Goal: Information Seeking & Learning: Learn about a topic

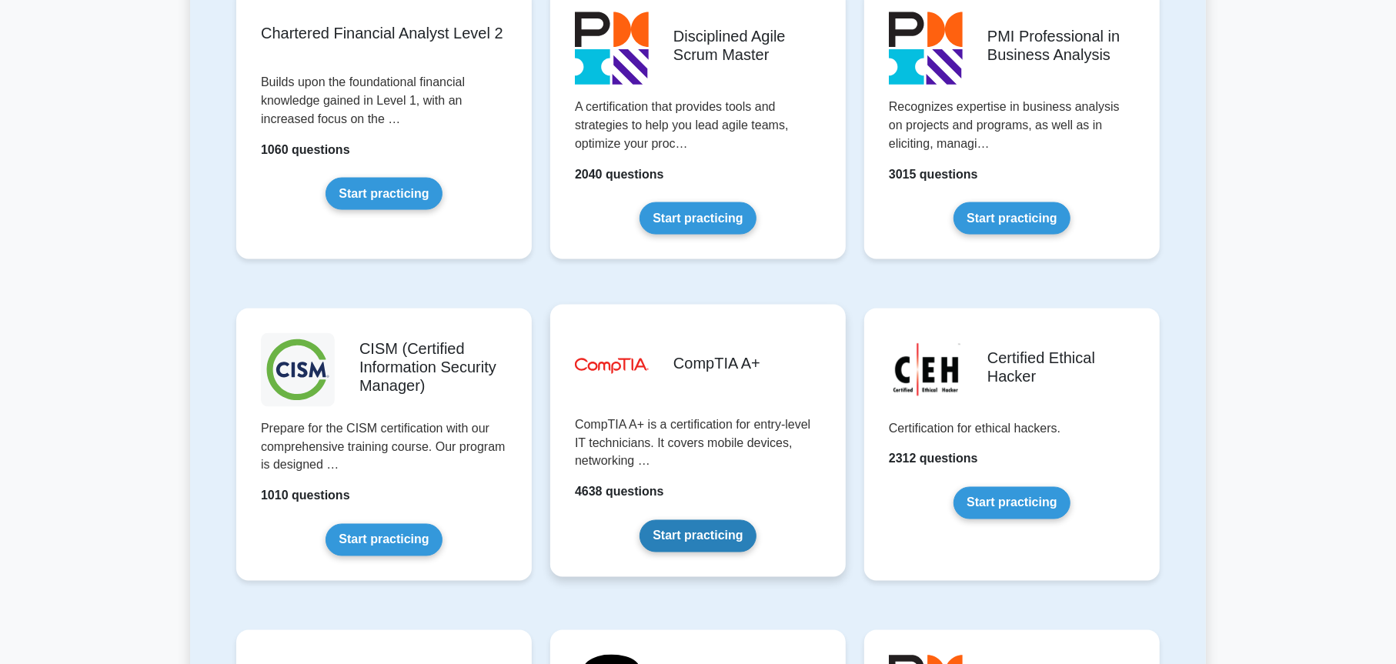
scroll to position [2007, 0]
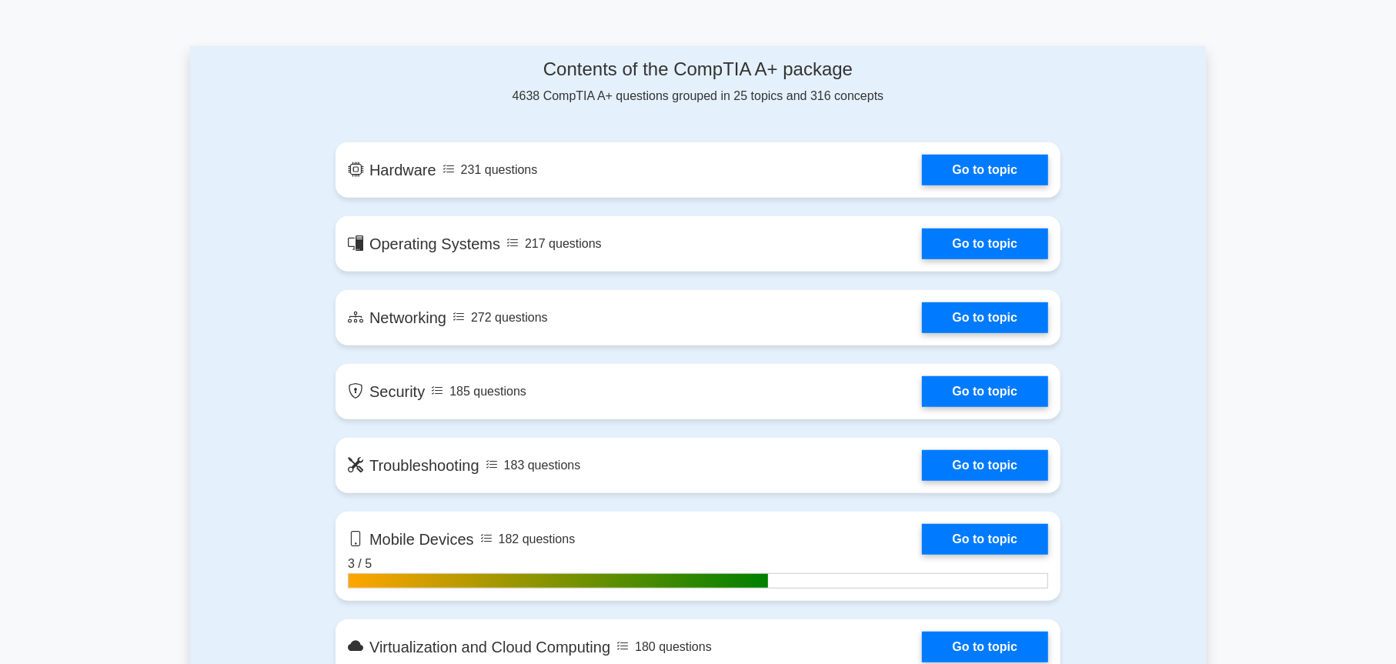
scroll to position [1001, 0]
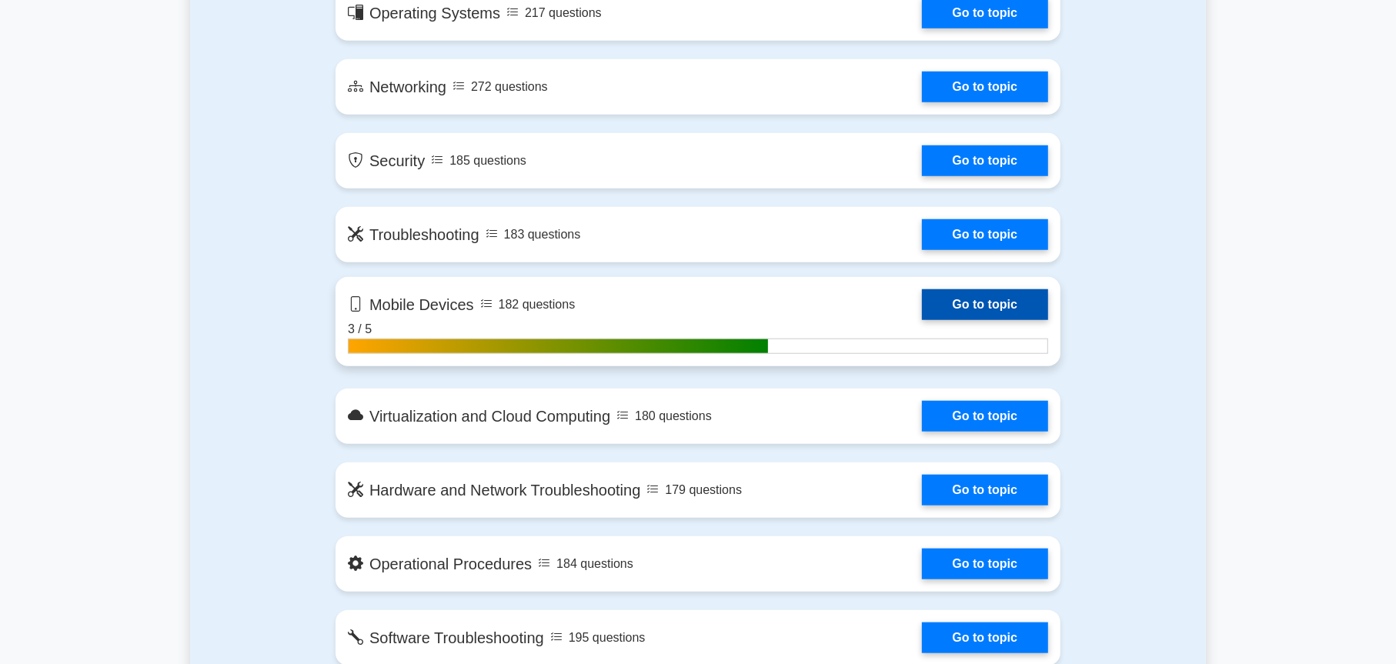
click at [991, 315] on link "Go to topic" at bounding box center [985, 304] width 126 height 31
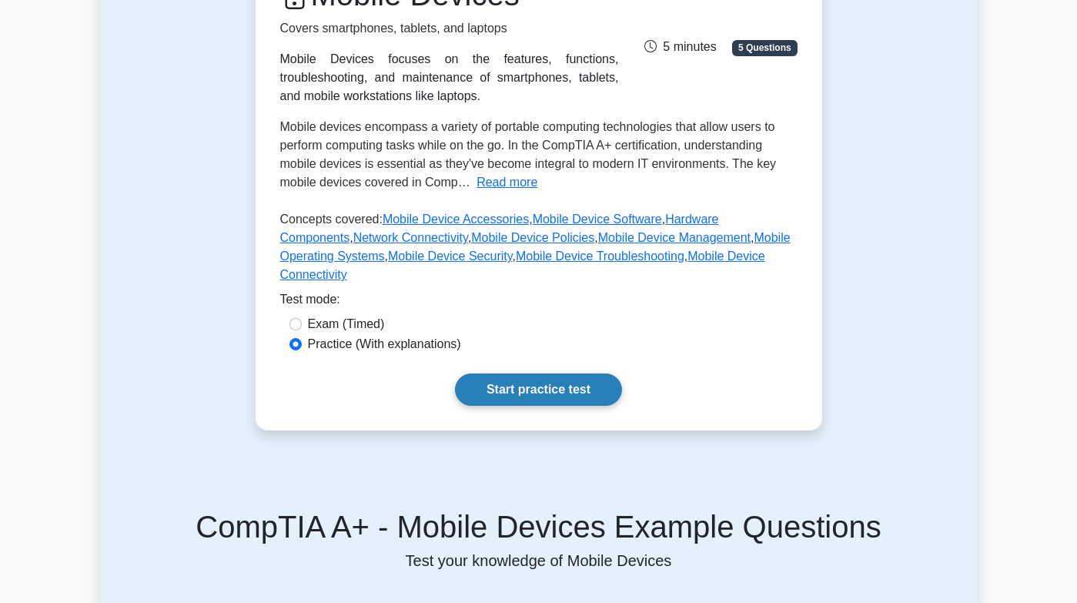
scroll to position [232, 0]
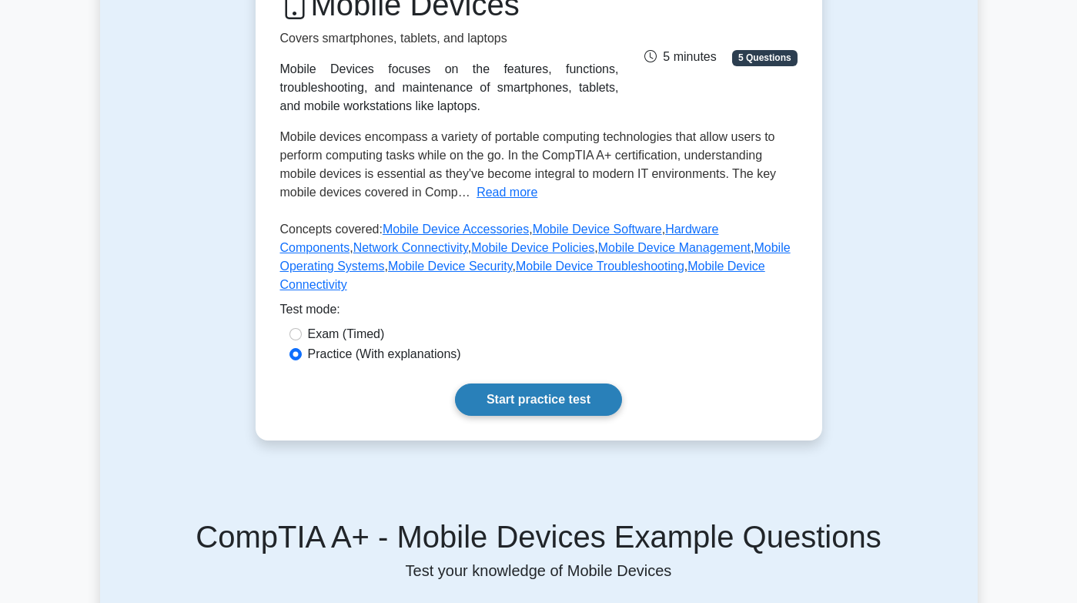
click at [570, 383] on link "Start practice test" at bounding box center [538, 399] width 167 height 32
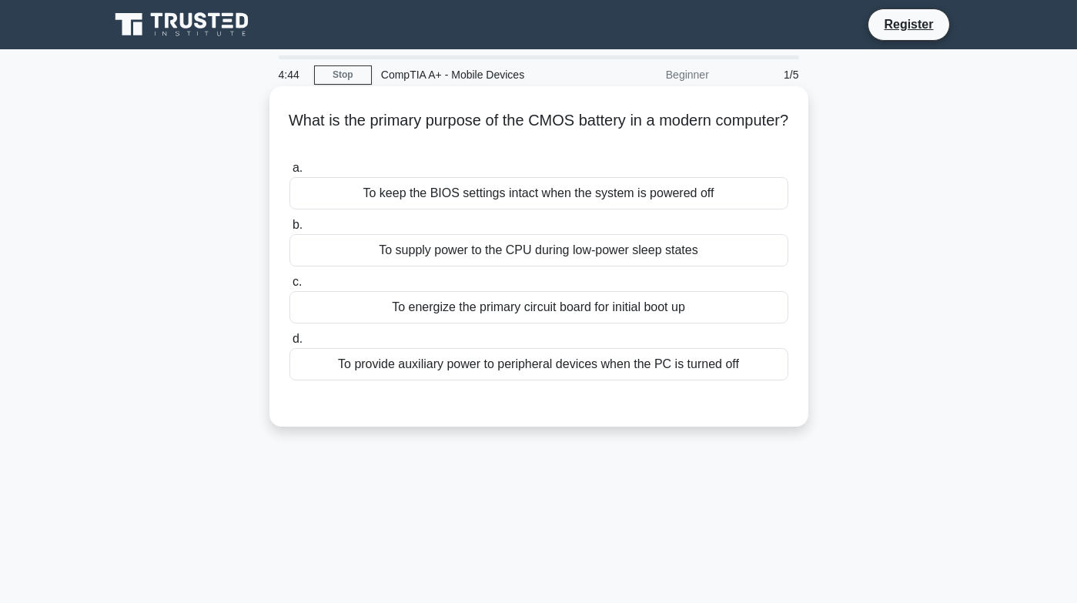
click at [529, 191] on div "To keep the BIOS settings intact when the system is powered off" at bounding box center [538, 193] width 499 height 32
click at [289, 173] on input "a. To keep the BIOS settings intact when the system is powered off" at bounding box center [289, 168] width 0 height 10
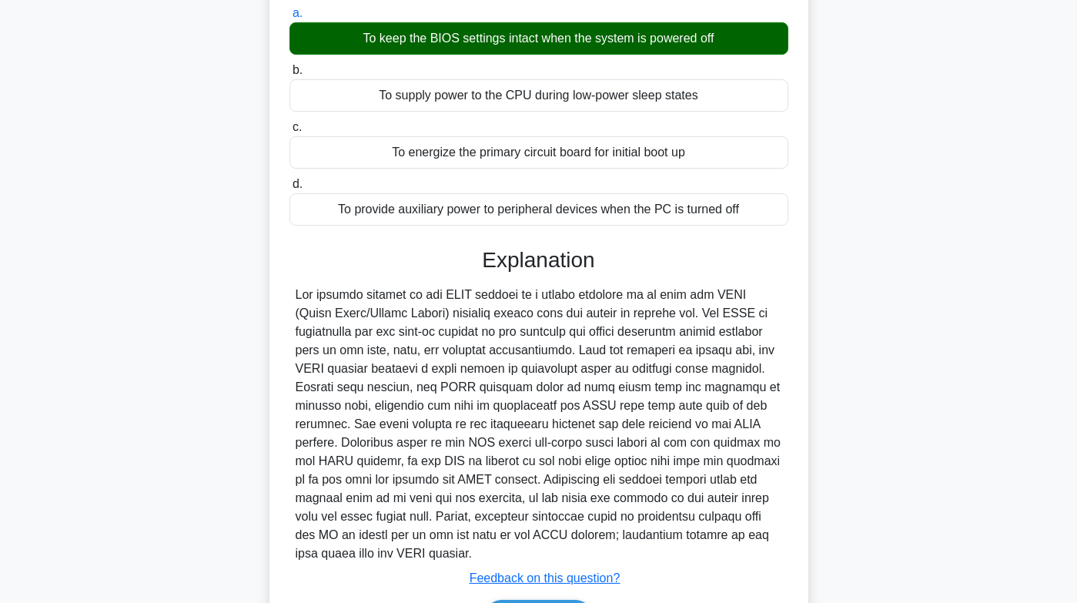
scroll to position [254, 0]
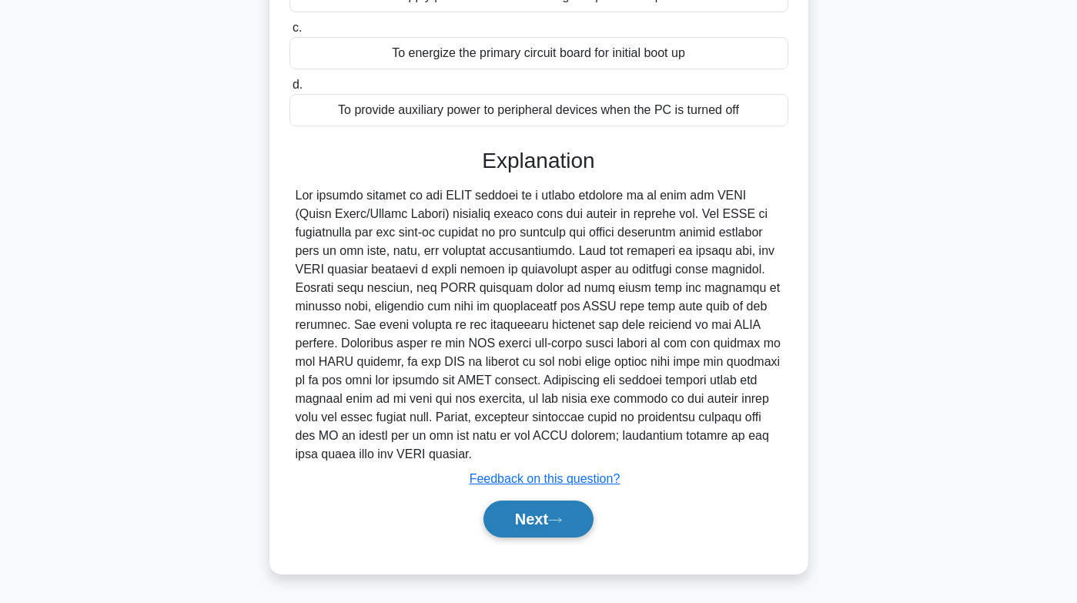
click at [546, 533] on button "Next" at bounding box center [538, 518] width 110 height 37
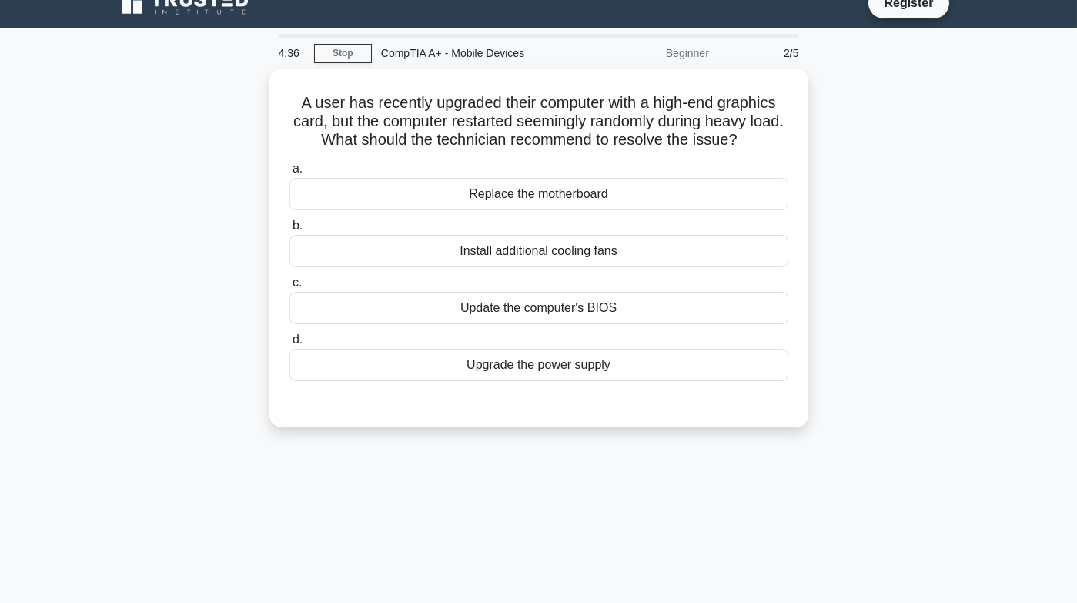
scroll to position [0, 0]
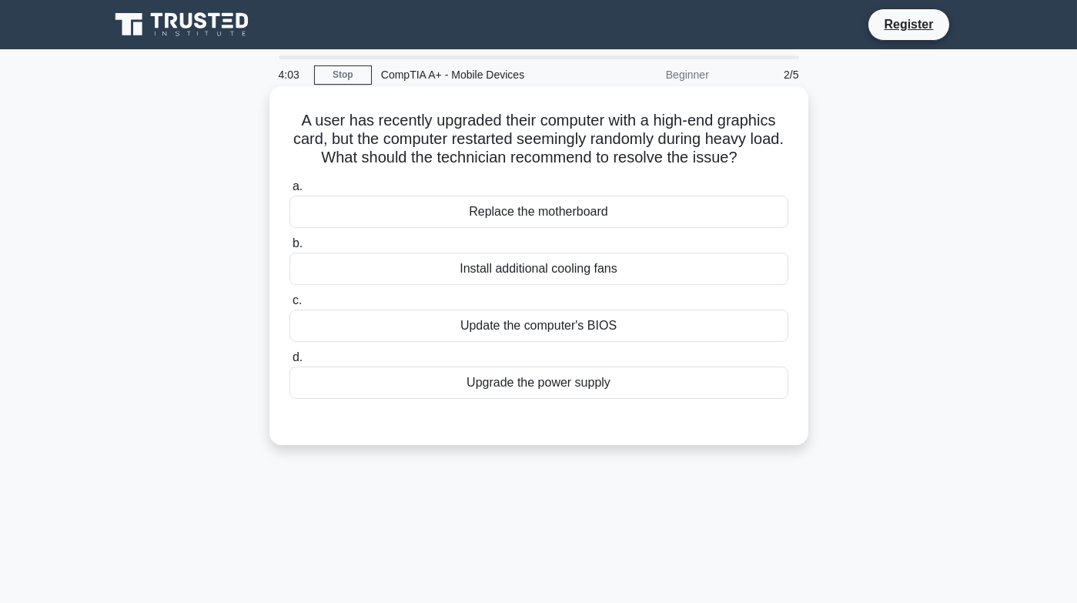
click at [604, 276] on div "Install additional cooling fans" at bounding box center [538, 268] width 499 height 32
click at [289, 249] on input "b. Install additional cooling fans" at bounding box center [289, 244] width 0 height 10
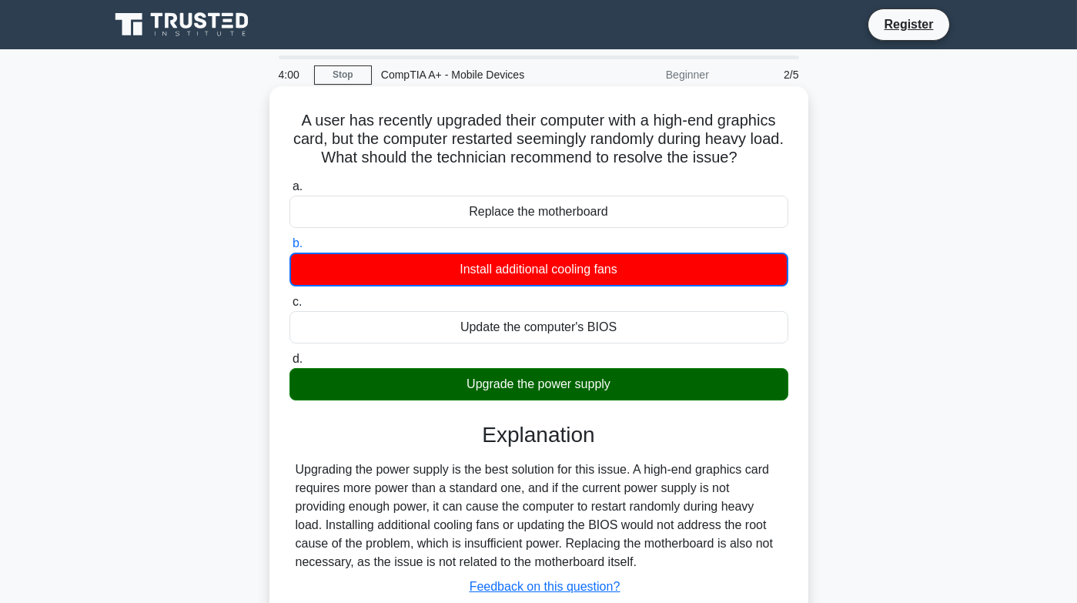
click at [574, 389] on div "Upgrade the power supply" at bounding box center [538, 384] width 499 height 32
click at [289, 364] on input "d. Upgrade the power supply" at bounding box center [289, 359] width 0 height 10
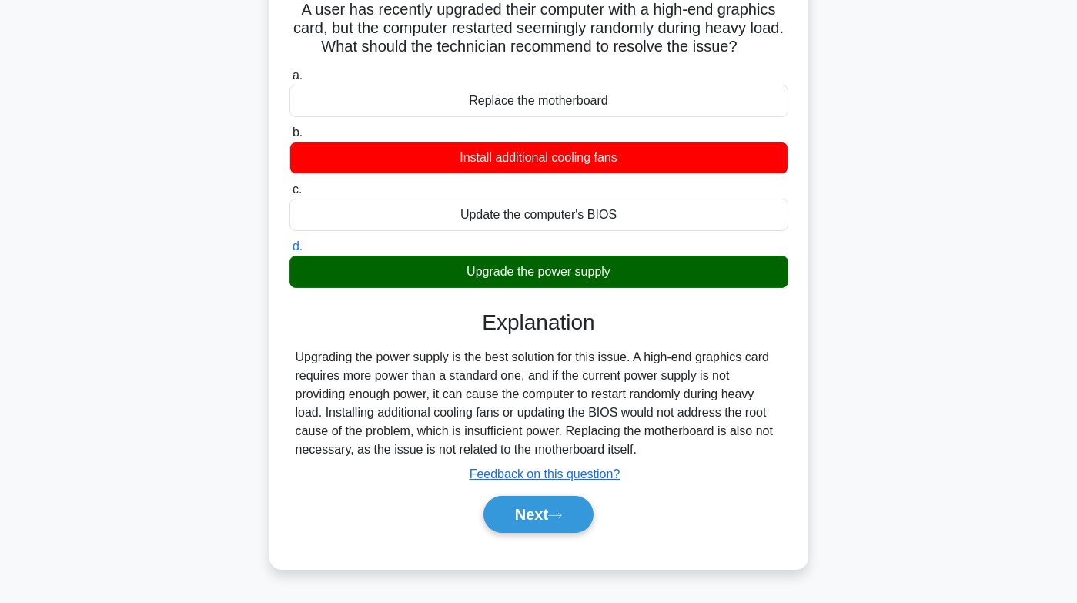
scroll to position [229, 0]
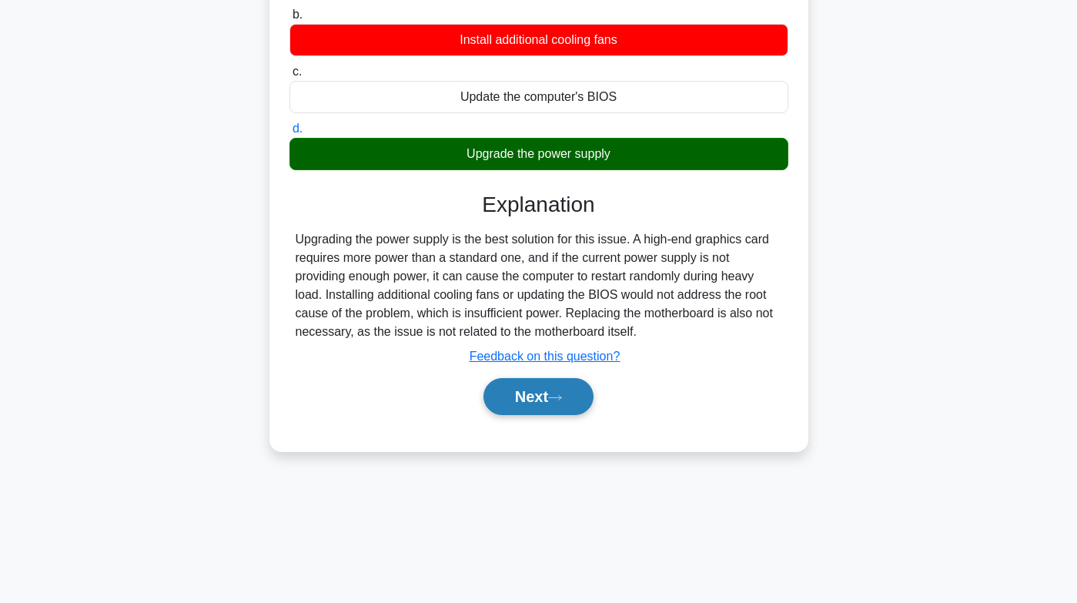
click at [559, 403] on button "Next" at bounding box center [538, 396] width 110 height 37
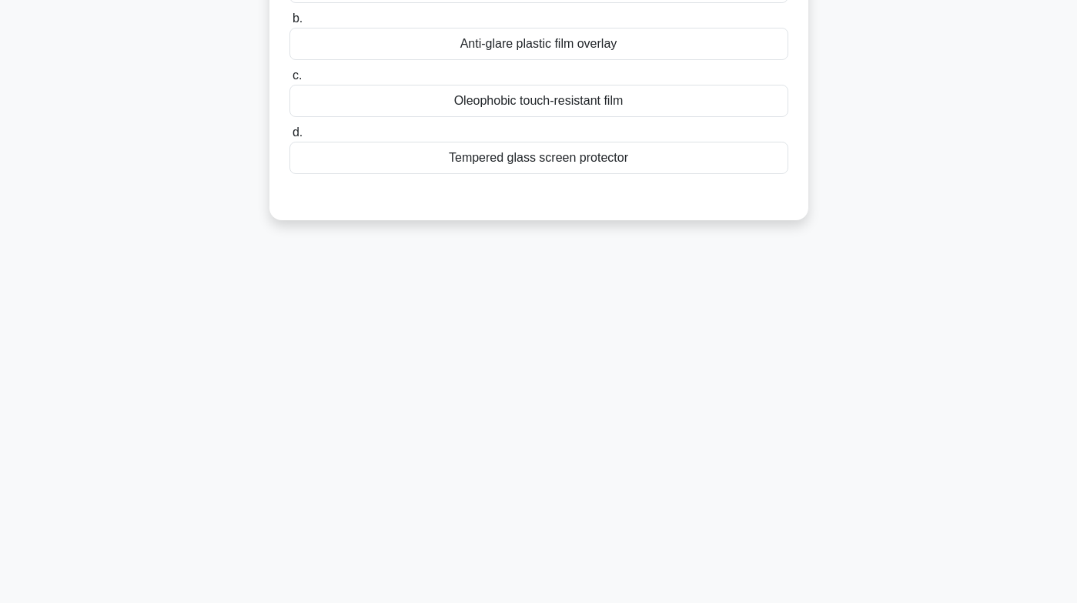
scroll to position [0, 0]
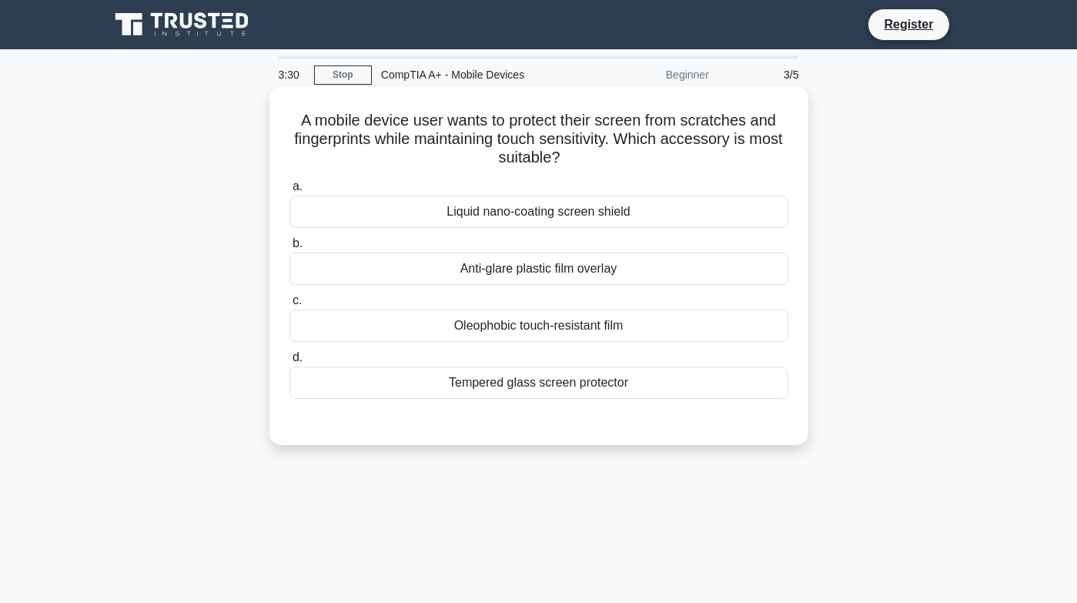
click at [553, 386] on div "Tempered glass screen protector" at bounding box center [538, 382] width 499 height 32
click at [289, 363] on input "d. Tempered glass screen protector" at bounding box center [289, 358] width 0 height 10
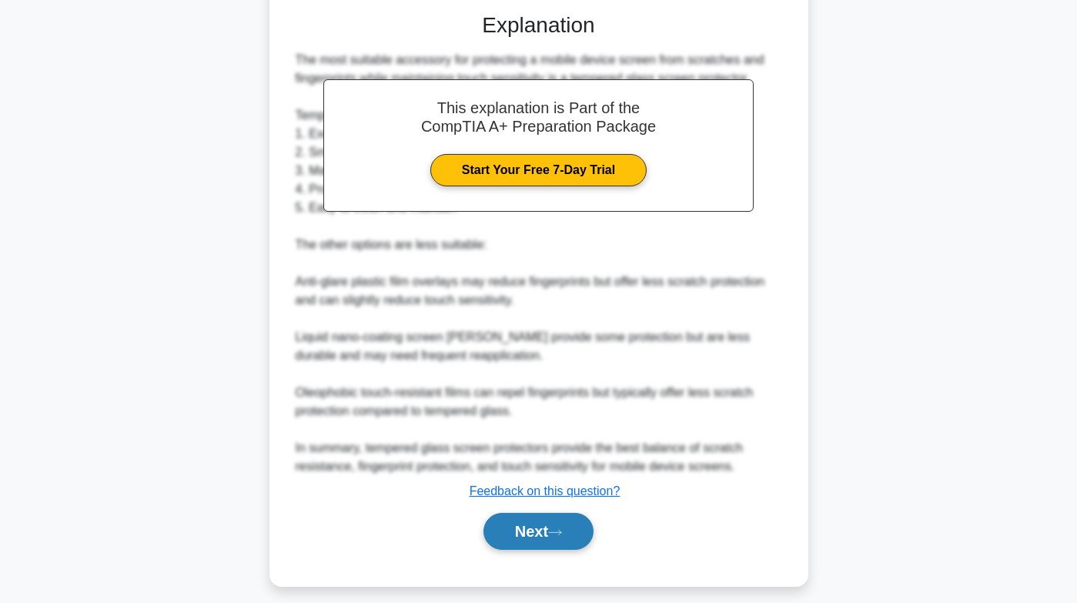
scroll to position [420, 0]
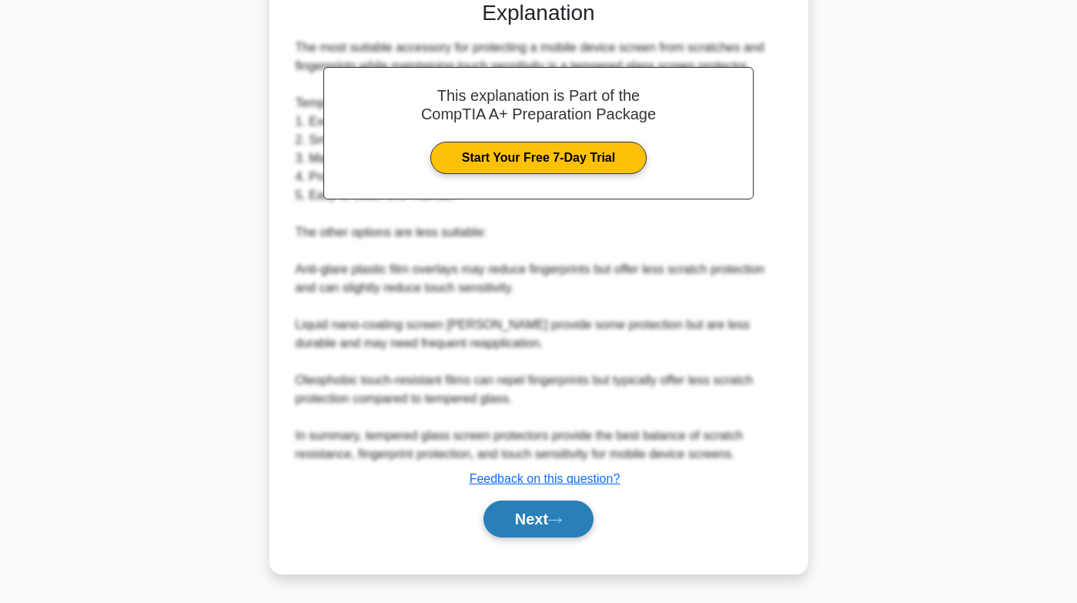
click at [549, 503] on button "Next" at bounding box center [538, 518] width 110 height 37
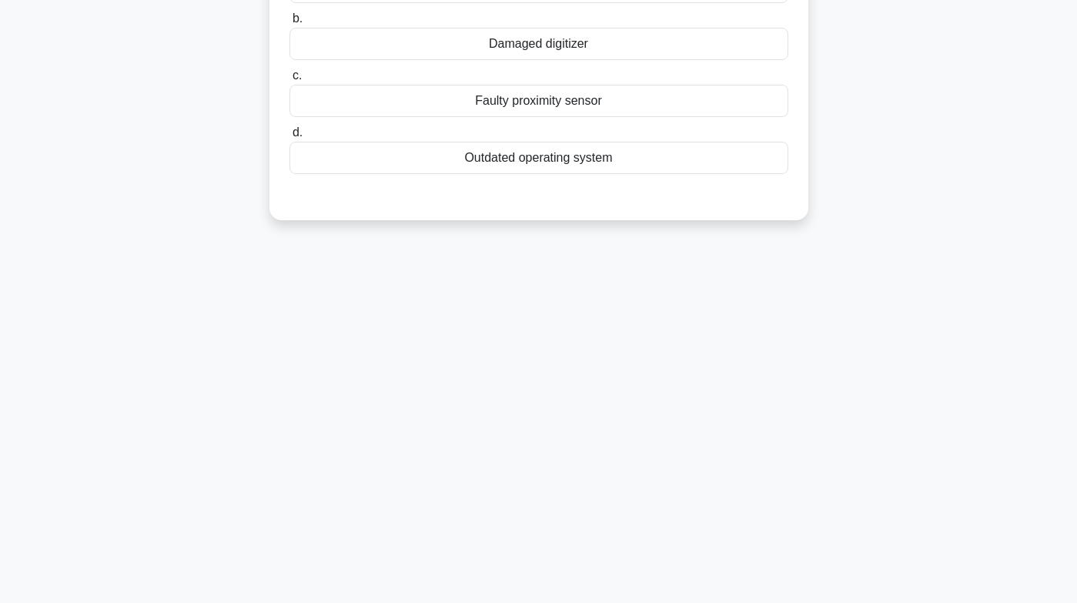
scroll to position [0, 0]
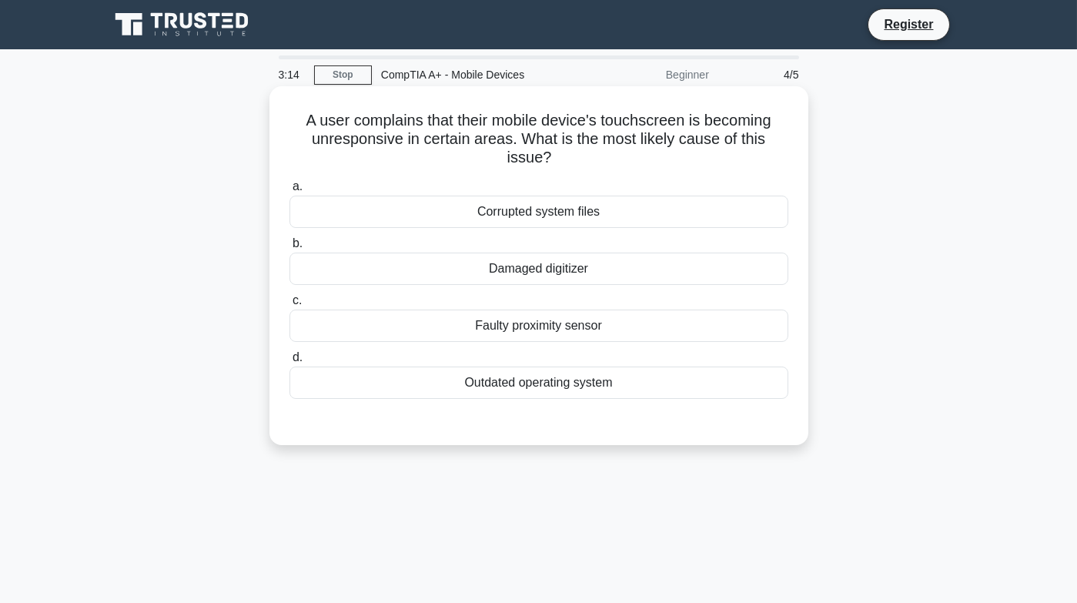
click at [595, 329] on div "Faulty proximity sensor" at bounding box center [538, 325] width 499 height 32
click at [289, 306] on input "c. Faulty proximity sensor" at bounding box center [289, 301] width 0 height 10
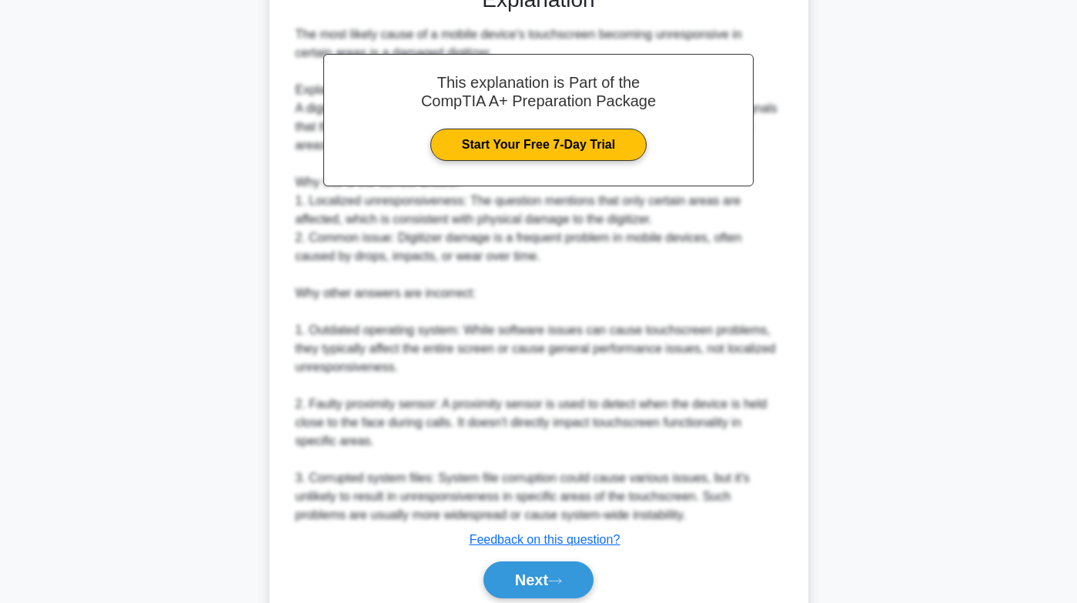
scroll to position [496, 0]
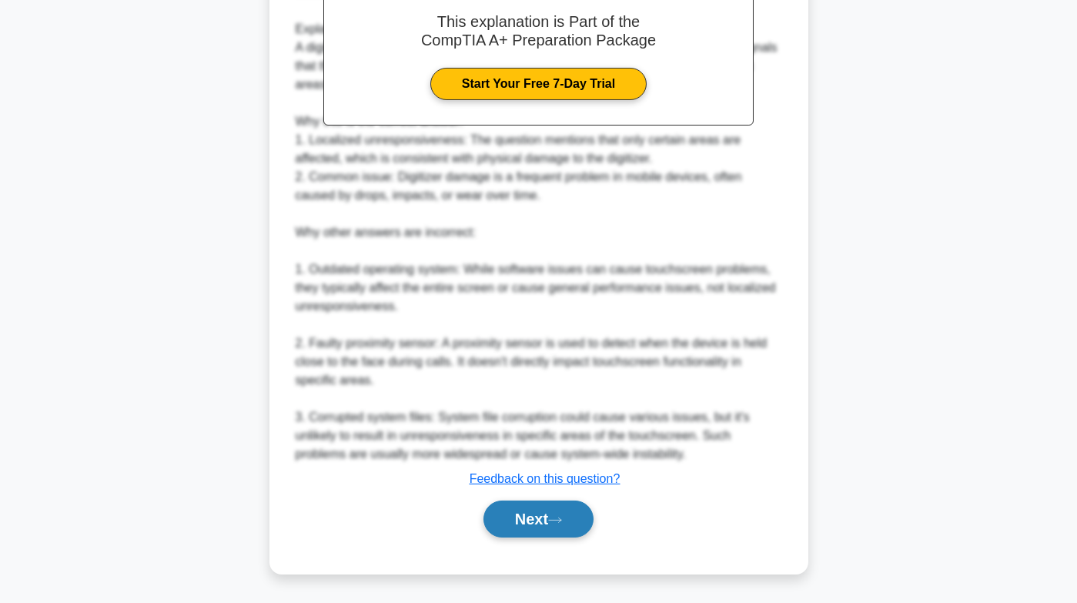
click at [554, 513] on button "Next" at bounding box center [538, 518] width 110 height 37
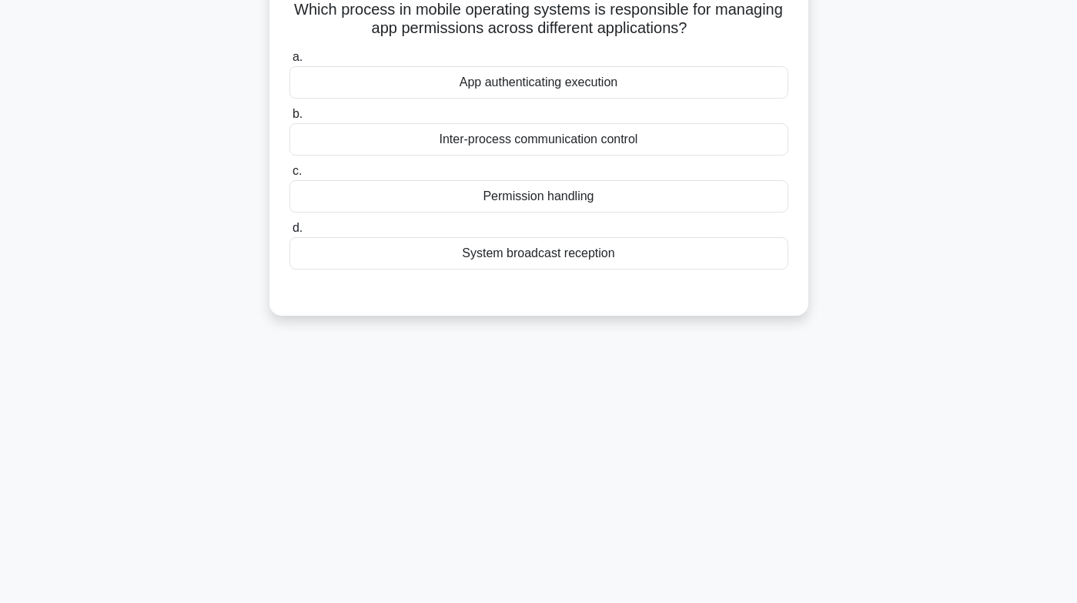
scroll to position [0, 0]
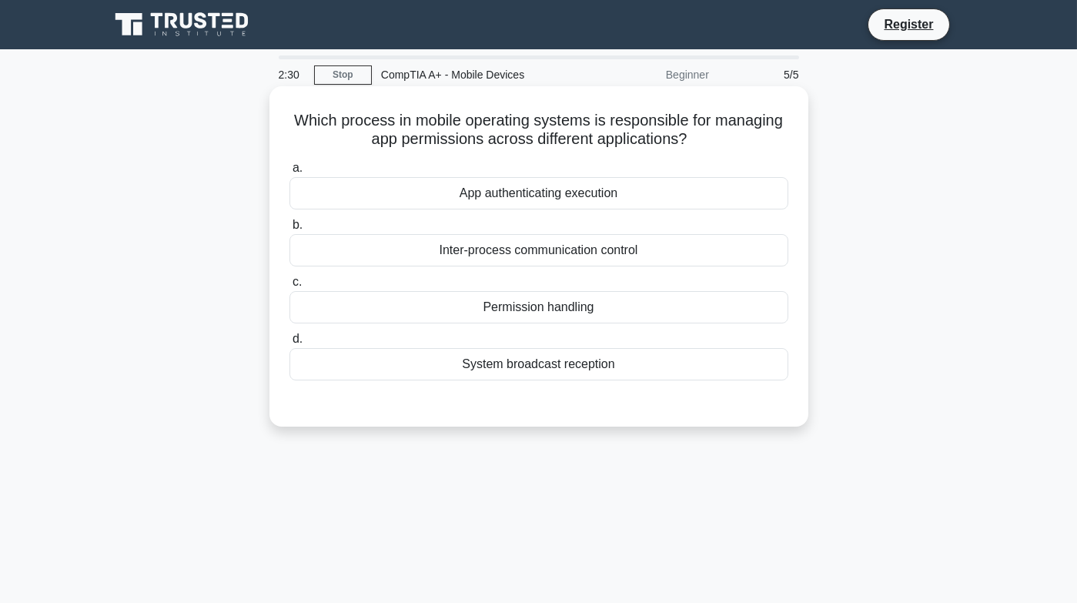
click at [549, 307] on div "Permission handling" at bounding box center [538, 307] width 499 height 32
click at [289, 287] on input "c. Permission handling" at bounding box center [289, 282] width 0 height 10
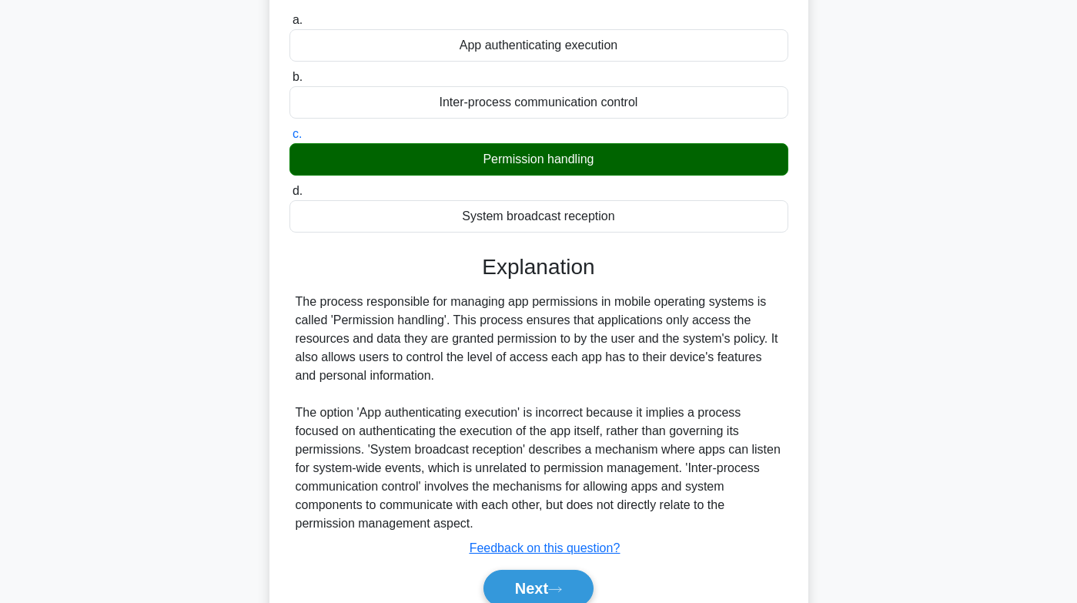
scroll to position [229, 0]
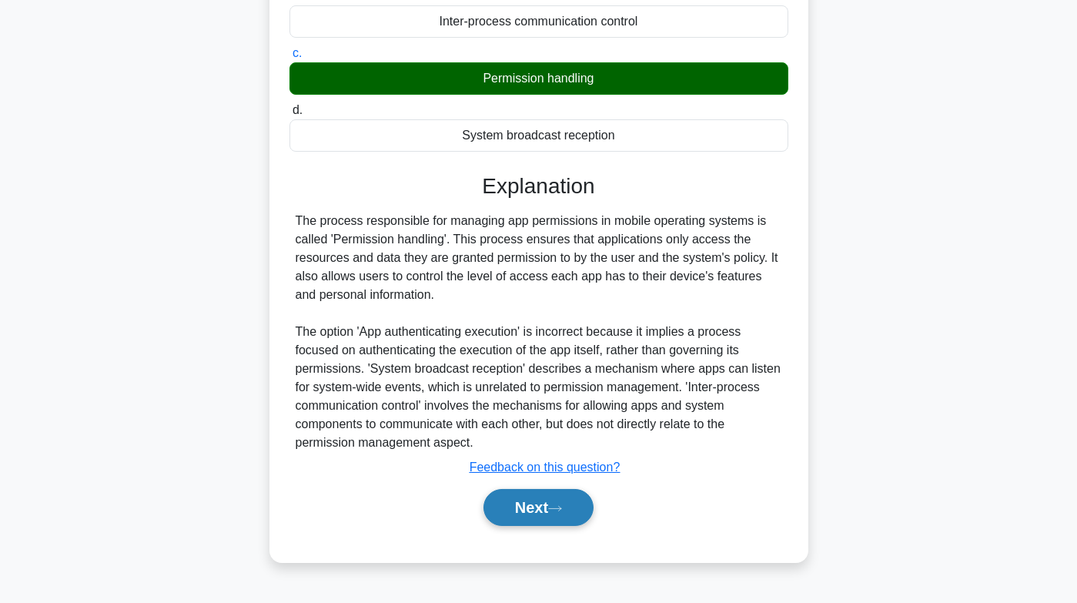
click at [524, 507] on button "Next" at bounding box center [538, 507] width 110 height 37
